Goal: Task Accomplishment & Management: Complete application form

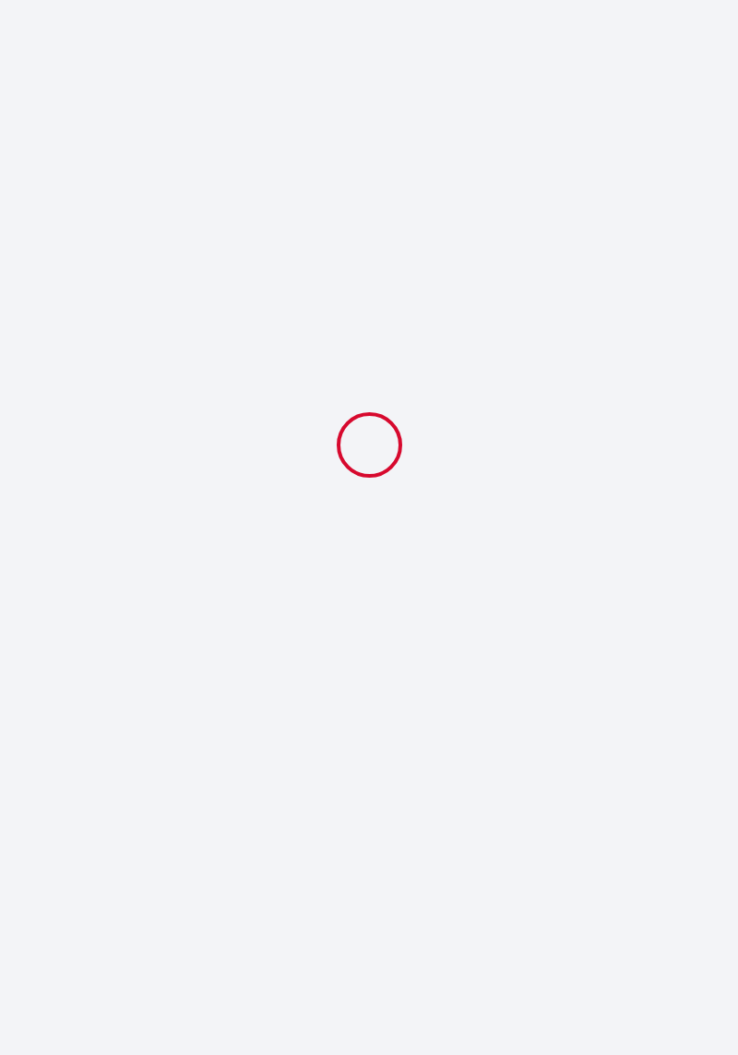
select select
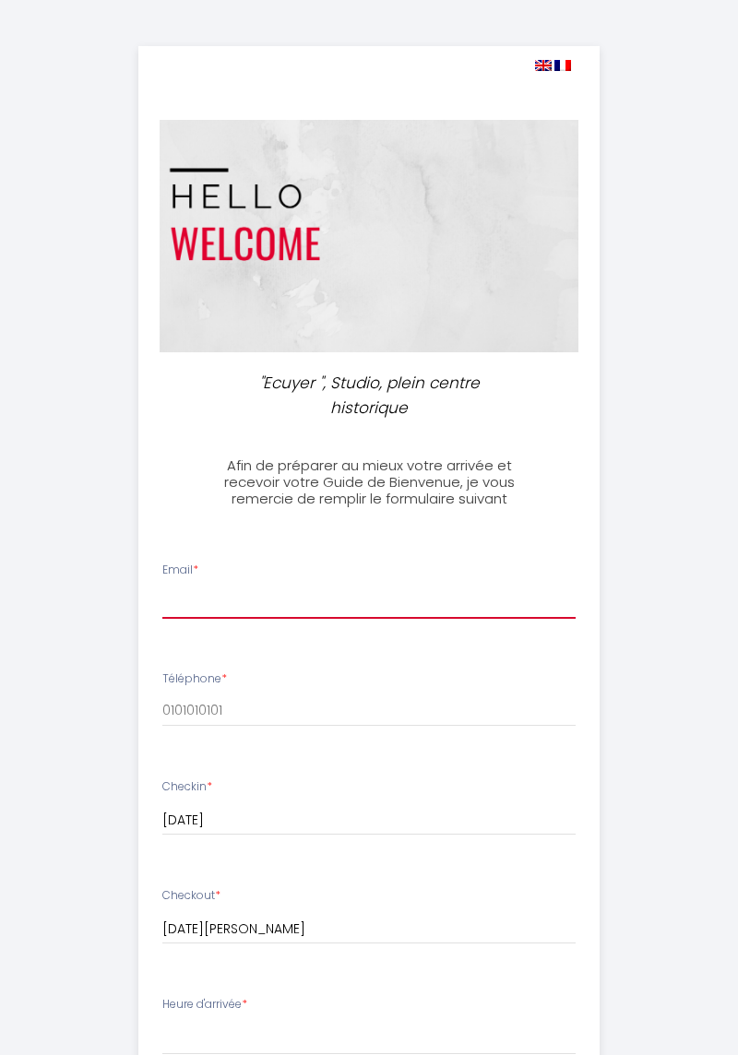
click at [209, 599] on input "Email *" at bounding box center [368, 601] width 413 height 33
type input "[EMAIL_ADDRESS][DOMAIN_NAME]"
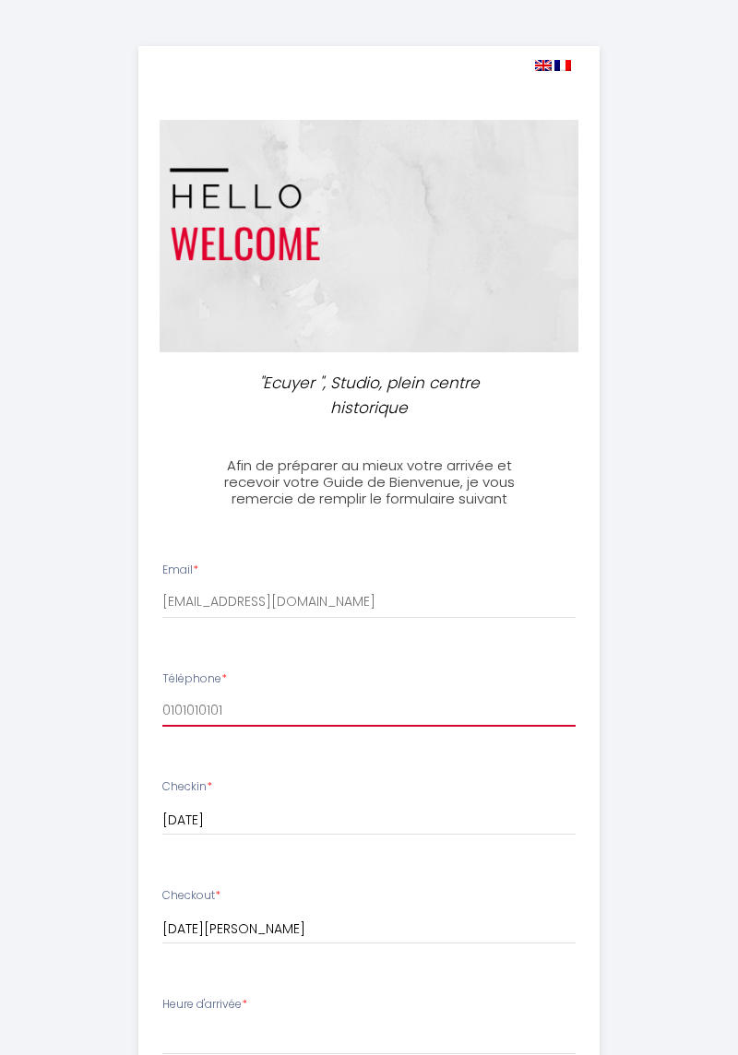
click at [221, 703] on input "0101010101" at bounding box center [368, 709] width 413 height 33
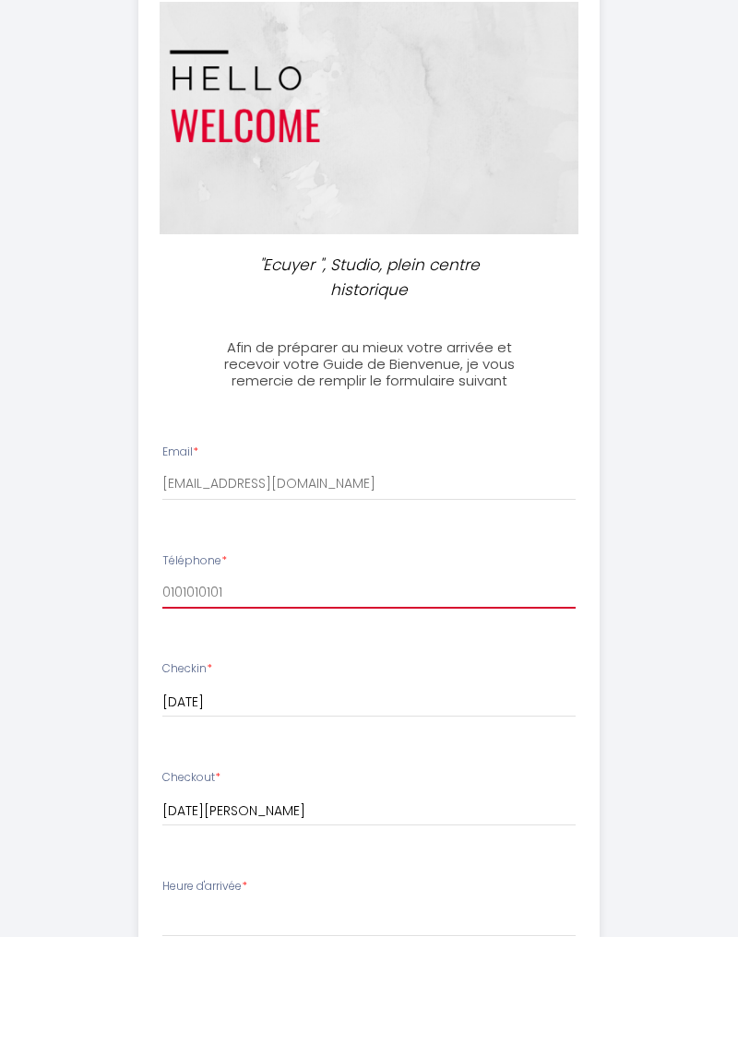
scroll to position [15, 0]
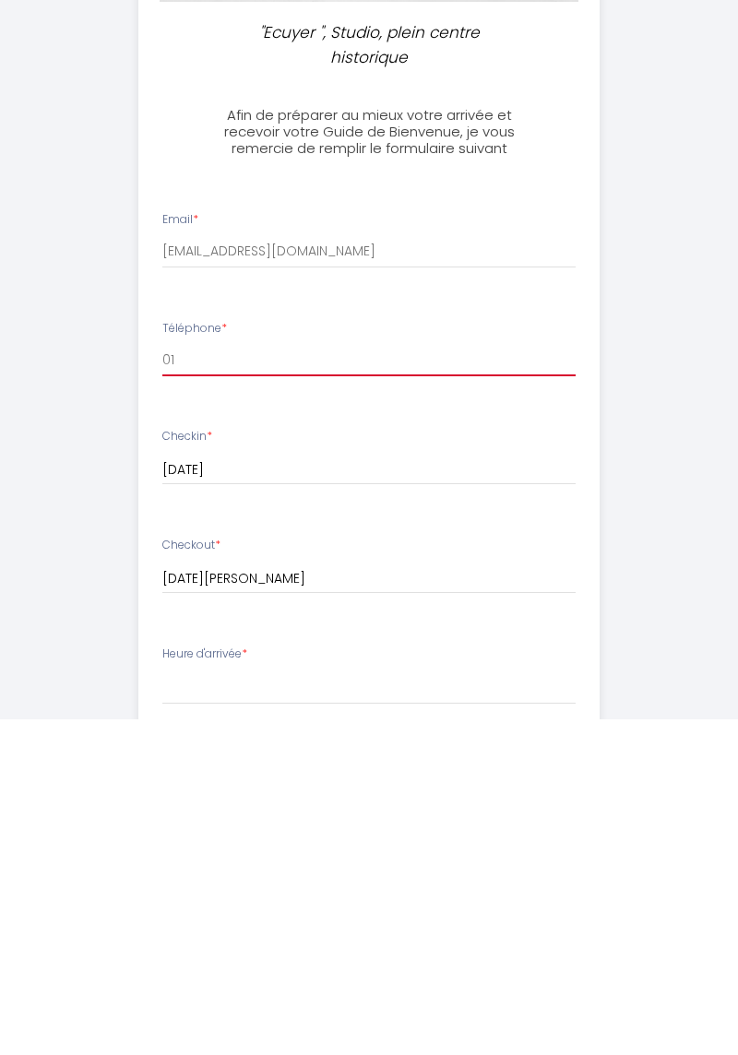
type input "0"
type input "0632866414"
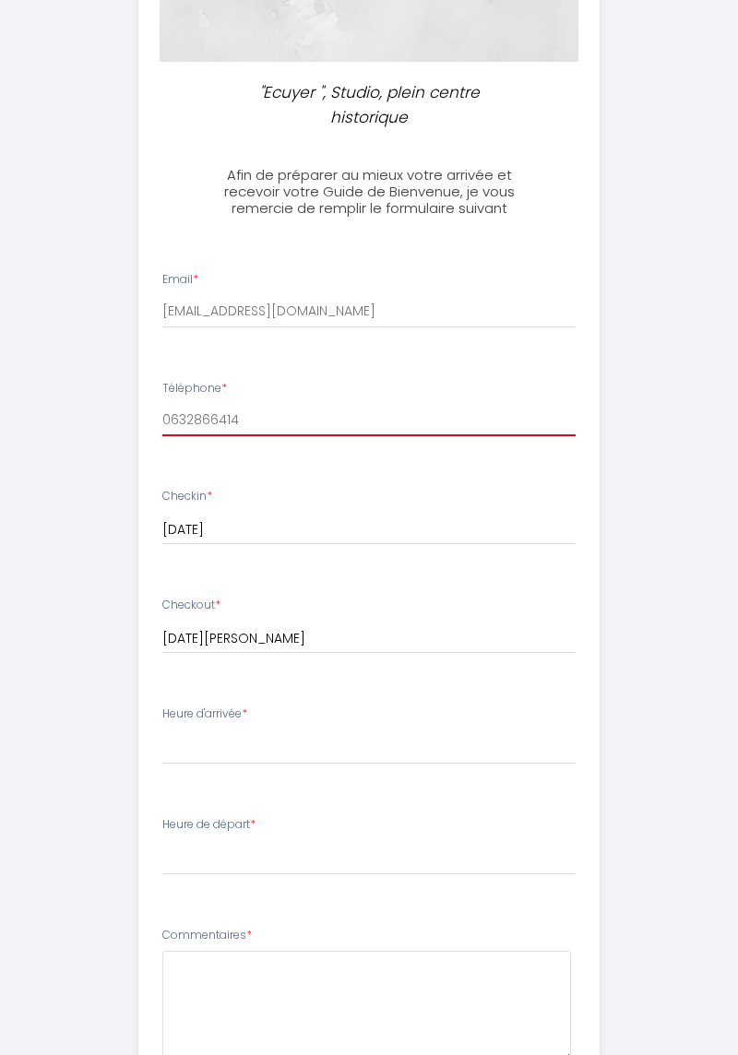
scroll to position [293, 0]
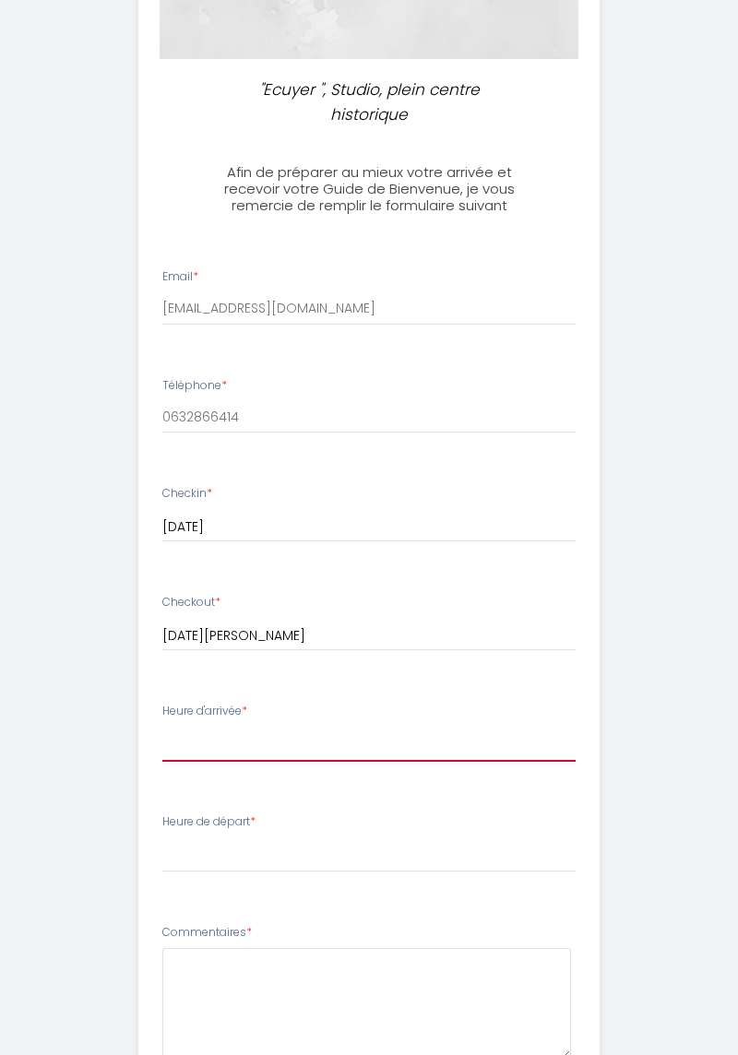
click at [224, 737] on select "16:00 16:30 17:00 17:30 18:00 18:30 19:00 19:30 20:00 20:30 21:00 21:30 22:00 2…" at bounding box center [368, 744] width 413 height 35
select select "16:00"
click at [162, 727] on select "16:00 16:30 17:00 17:30 18:00 18:30 19:00 19:30 20:00 20:30 21:00 21:30 22:00 2…" at bounding box center [368, 744] width 413 height 35
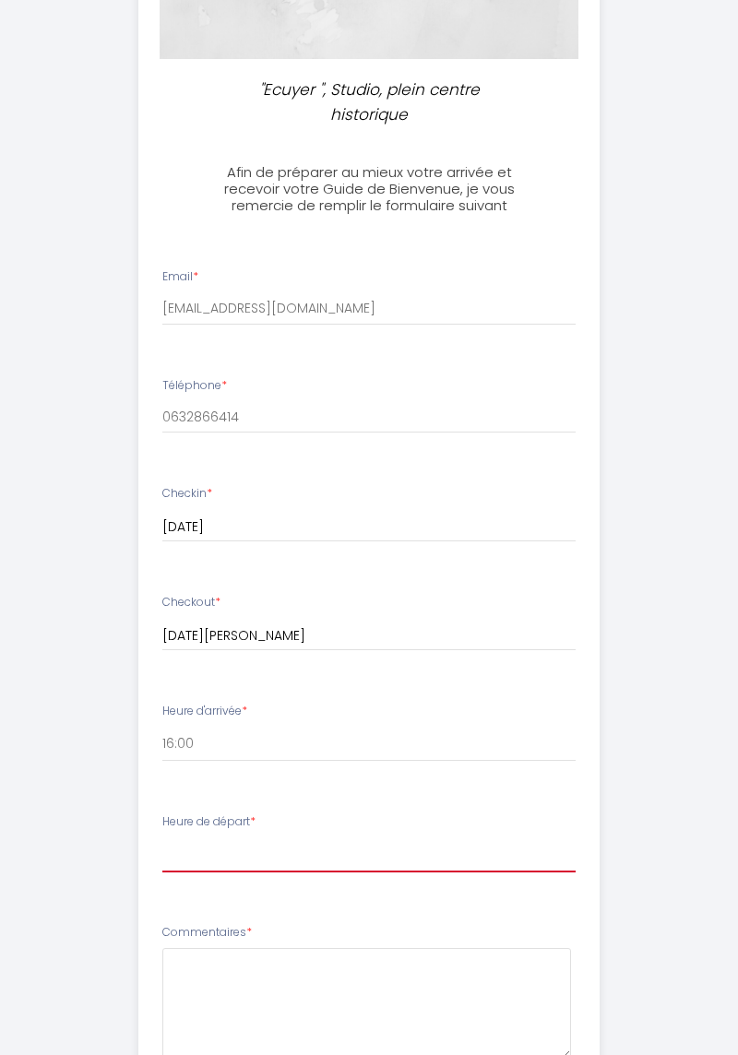
click at [219, 862] on select "00:00 00:30 01:00 01:30 02:00 02:30 03:00 03:30 04:00 04:30 05:00 05:30 06:00 0…" at bounding box center [368, 854] width 413 height 35
select select "10:00"
click at [162, 837] on select "00:00 00:30 01:00 01:30 02:00 02:30 03:00 03:30 04:00 04:30 05:00 05:30 06:00 0…" at bounding box center [368, 854] width 413 height 35
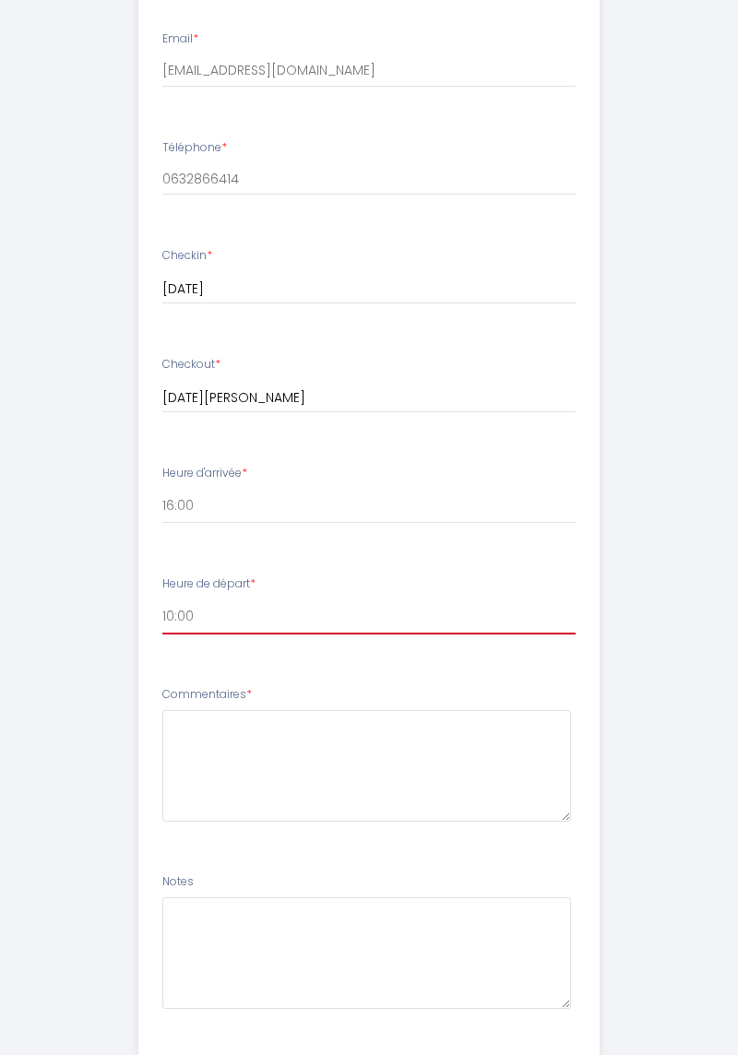
scroll to position [581, 0]
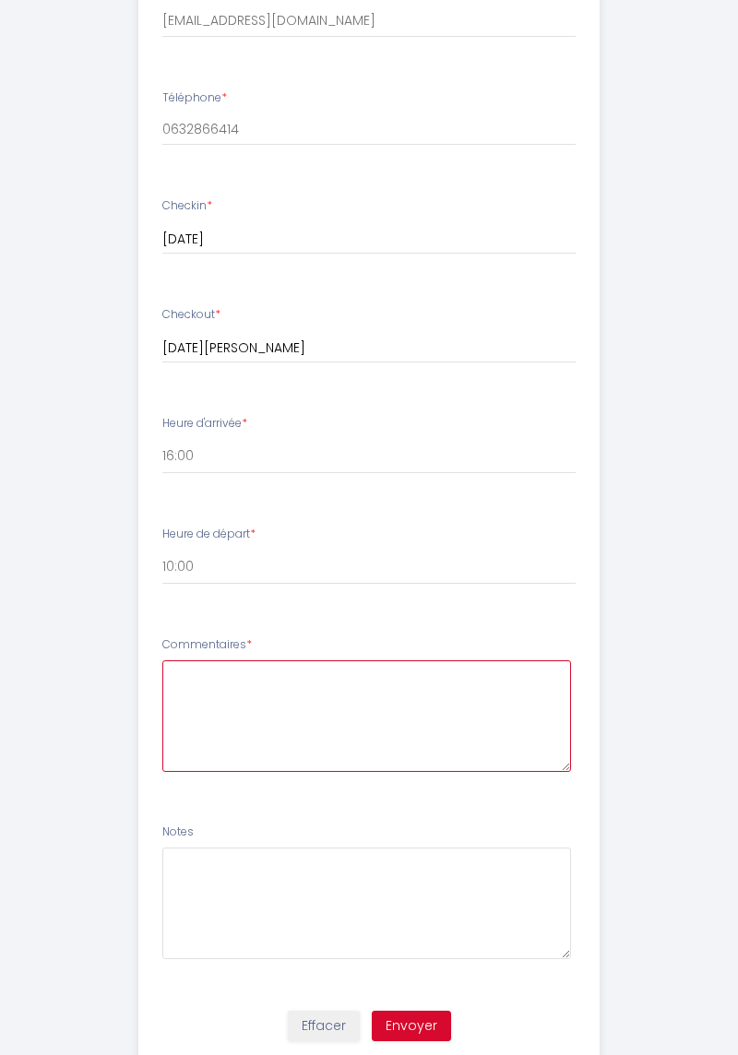
click at [234, 682] on textarea at bounding box center [366, 716] width 408 height 112
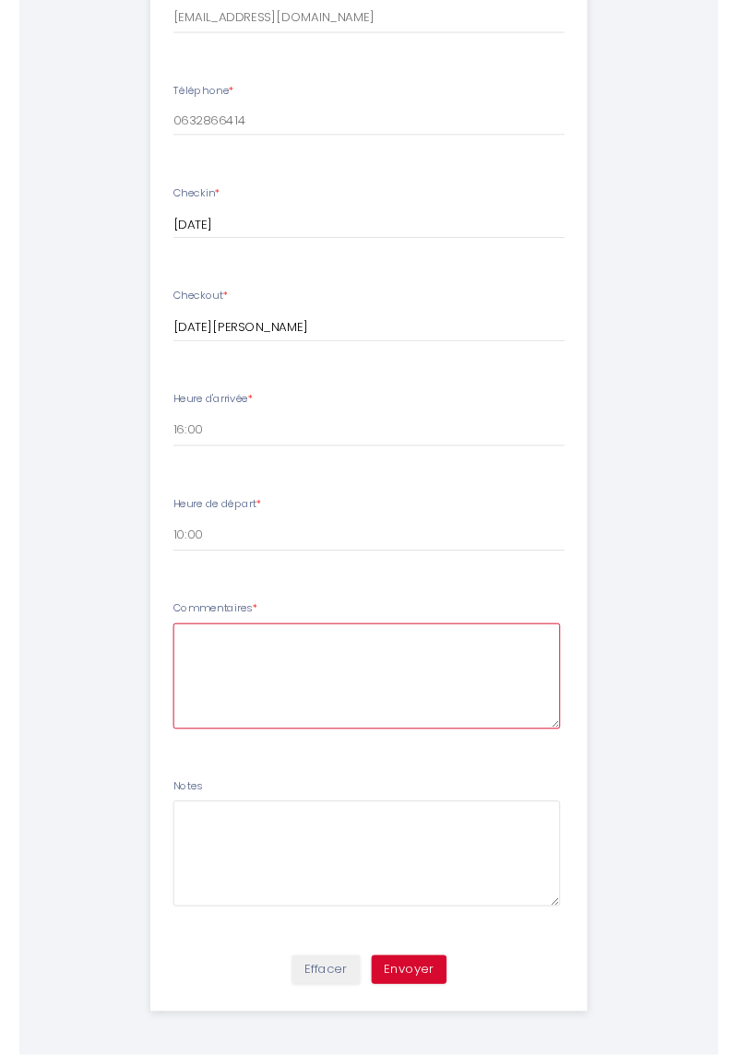
scroll to position [634, 0]
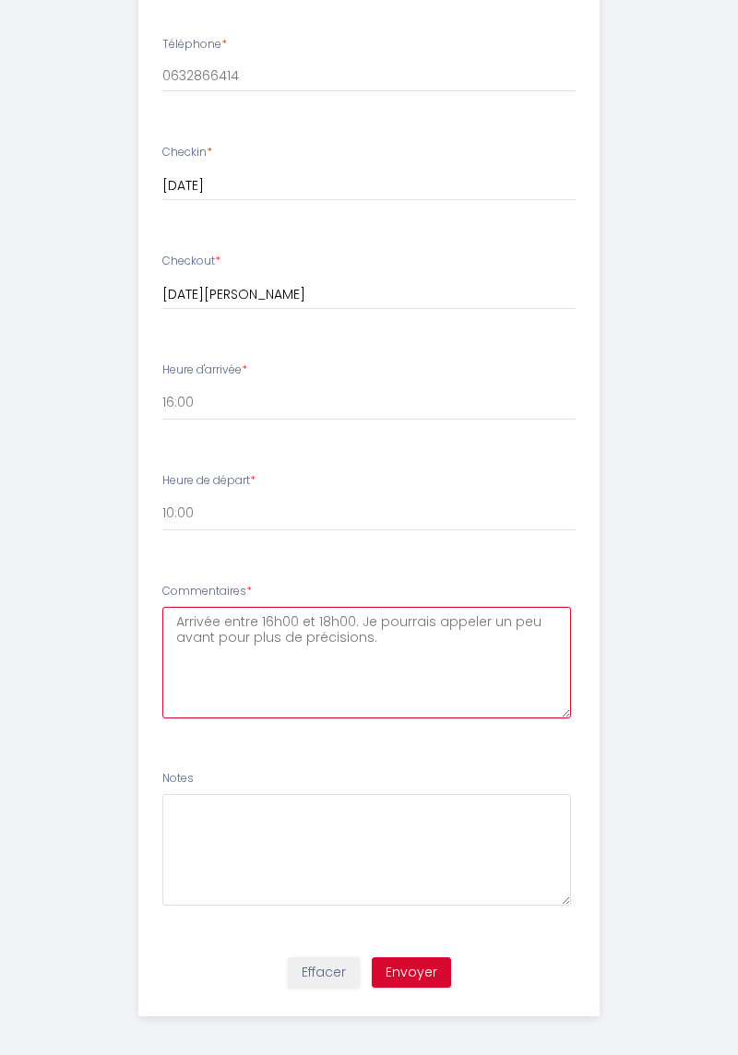
type textarea "Arrivée entre 16h00 et 18h00. Je pourrais appeler un peu avant pour plus de pré…"
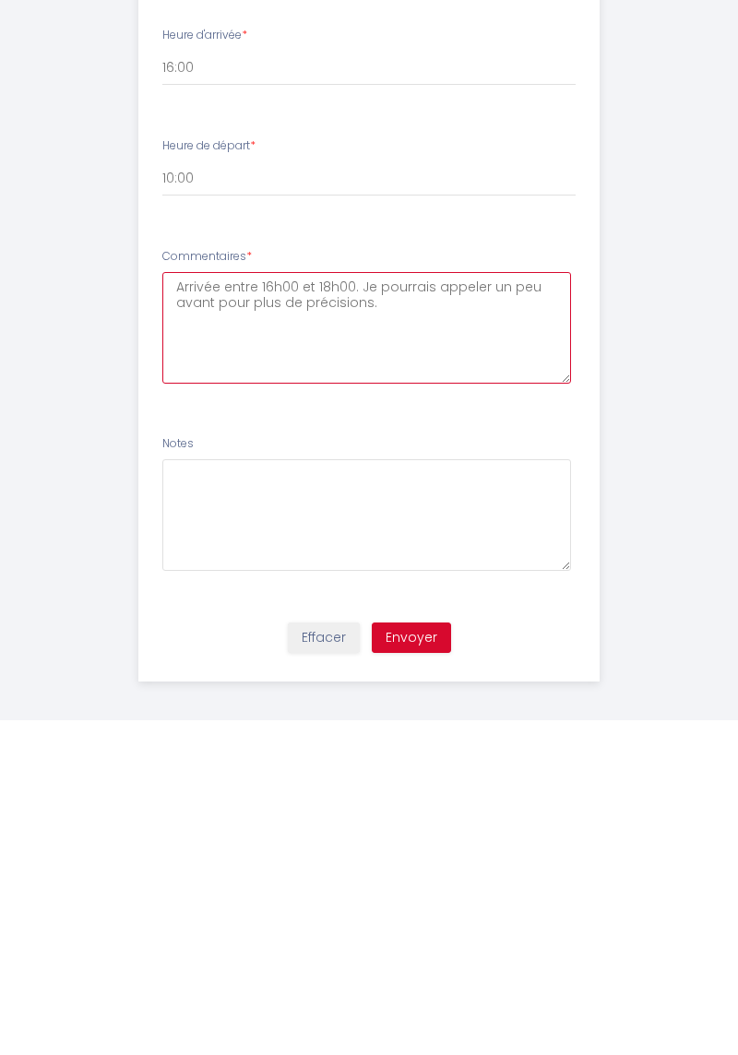
scroll to position [640, 0]
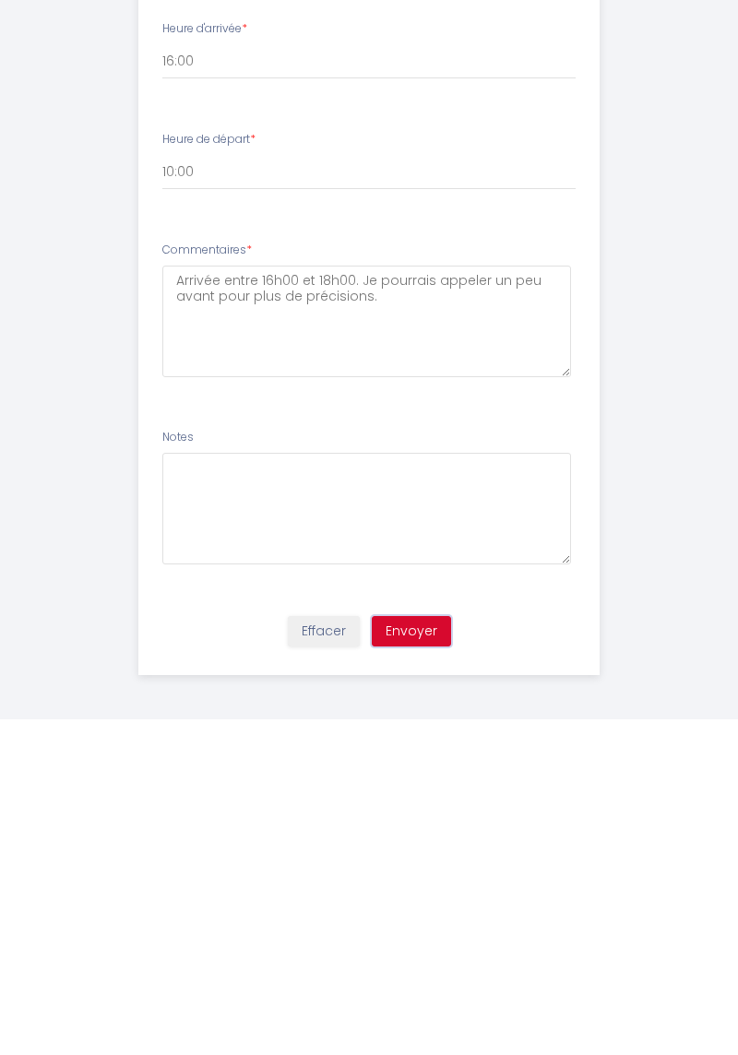
click at [424, 963] on button "Envoyer" at bounding box center [411, 966] width 79 height 31
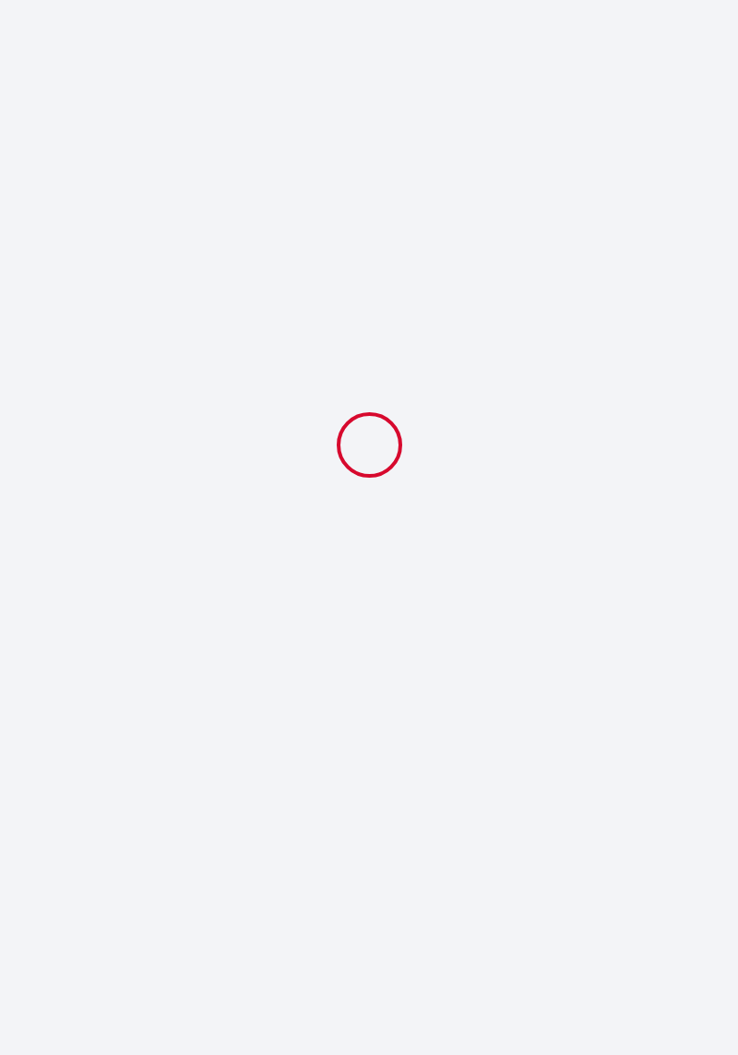
select select "10:00"
